Goal: Download file/media

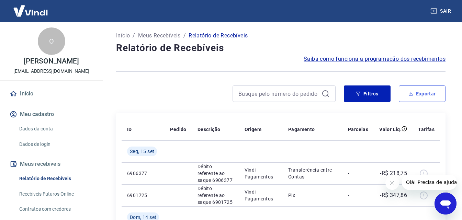
click at [428, 92] on button "Exportar" at bounding box center [422, 94] width 47 height 17
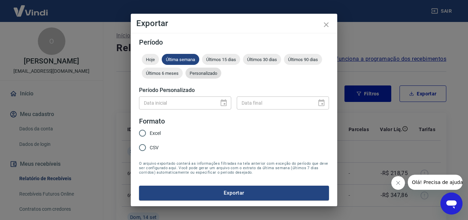
click at [201, 76] on div "Personalizado" at bounding box center [203, 73] width 36 height 11
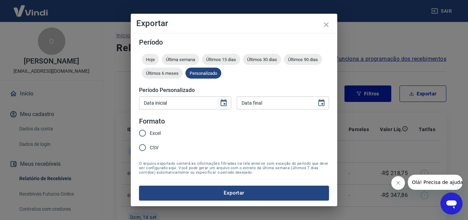
click at [224, 102] on icon "Choose date" at bounding box center [223, 103] width 8 height 8
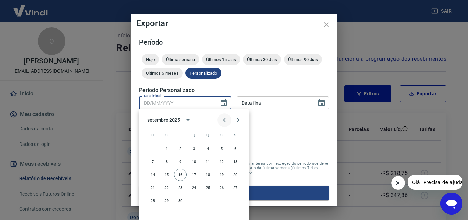
click at [224, 118] on icon "Previous month" at bounding box center [224, 120] width 8 height 8
click at [222, 120] on icon "Previous month" at bounding box center [224, 120] width 8 height 8
click at [209, 200] on button "31" at bounding box center [207, 201] width 12 height 12
type input "[DATE]"
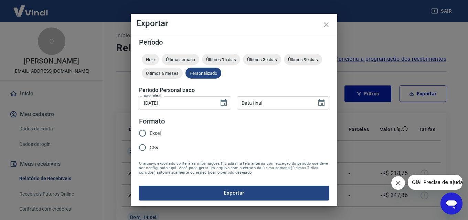
type input "DD/MM/YYYY"
click at [282, 101] on input "DD/MM/YYYY" at bounding box center [274, 103] width 75 height 13
click at [320, 105] on icon "Choose date" at bounding box center [321, 103] width 8 height 8
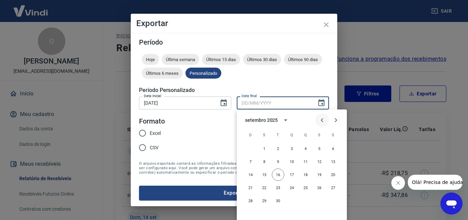
click at [321, 121] on icon "Previous month" at bounding box center [322, 120] width 8 height 8
click at [250, 214] on button "31" at bounding box center [250, 214] width 12 height 12
type input "[DATE]"
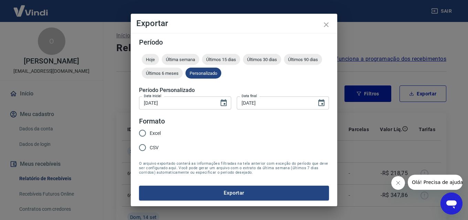
click at [155, 133] on span "Excel" at bounding box center [155, 133] width 11 height 7
click at [150, 133] on input "Excel" at bounding box center [142, 133] width 14 height 14
radio input "true"
drag, startPoint x: 210, startPoint y: 195, endPoint x: 226, endPoint y: 187, distance: 17.8
click at [210, 195] on button "Exportar" at bounding box center [234, 193] width 190 height 14
